Goal: Information Seeking & Learning: Understand process/instructions

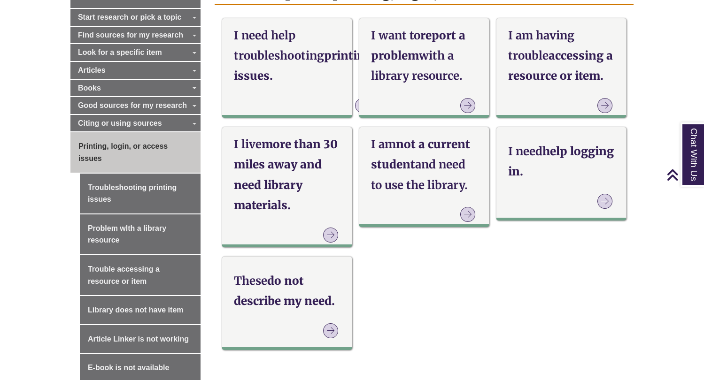
scroll to position [289, 0]
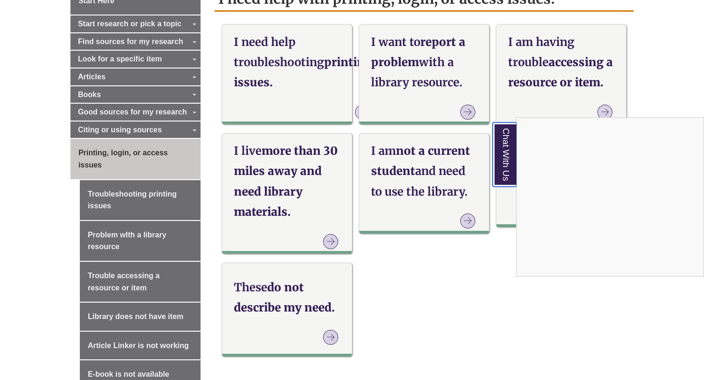
click at [502, 152] on link "Chat With Us" at bounding box center [505, 155] width 24 height 64
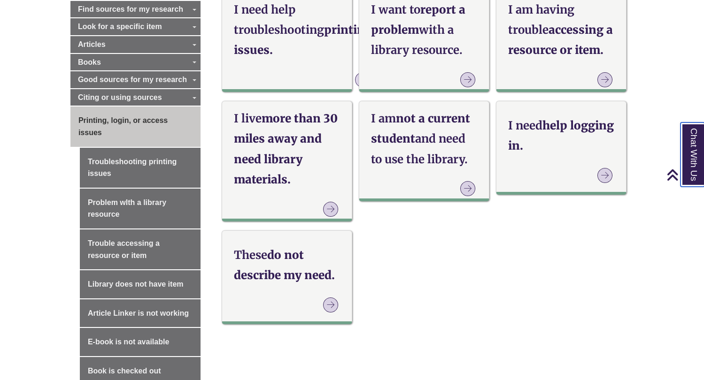
scroll to position [327, 0]
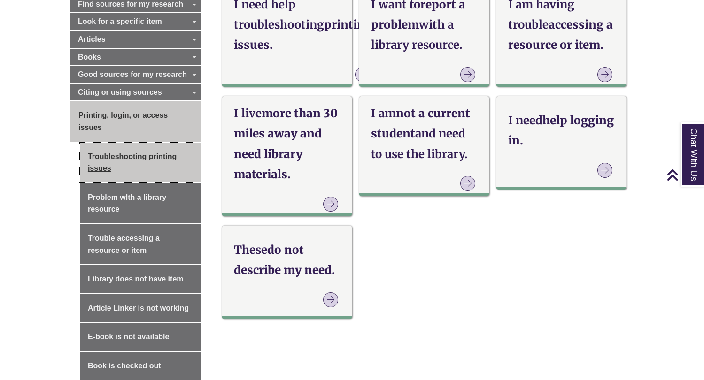
click at [89, 173] on link "Troubleshooting printing issues" at bounding box center [140, 163] width 121 height 40
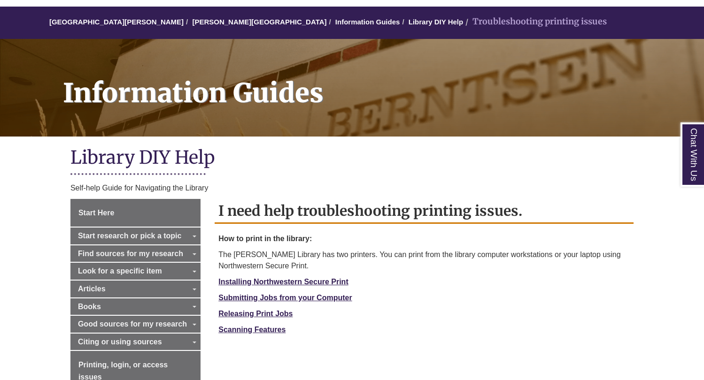
scroll to position [78, 0]
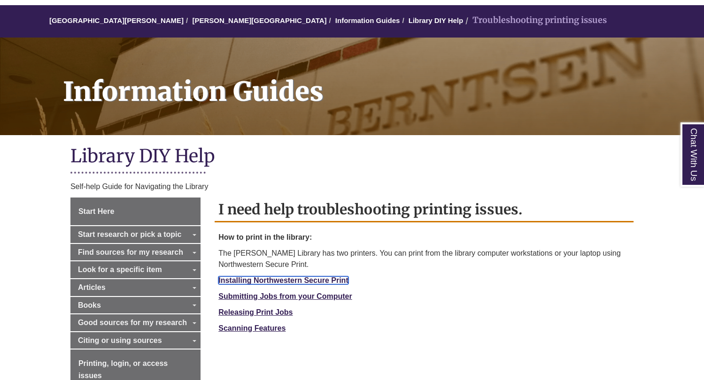
click at [268, 277] on link "Installing Northwestern Secure Print" at bounding box center [283, 281] width 130 height 8
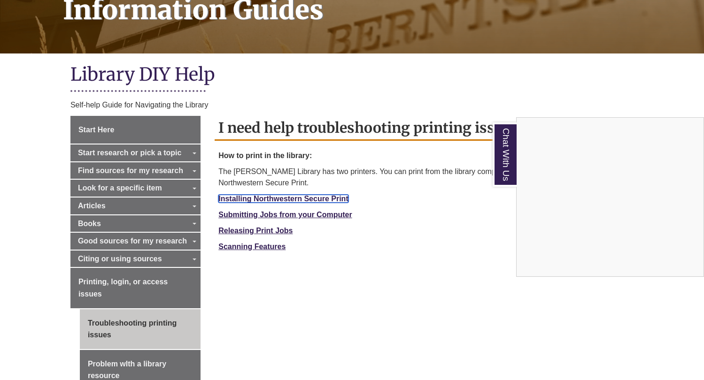
scroll to position [161, 0]
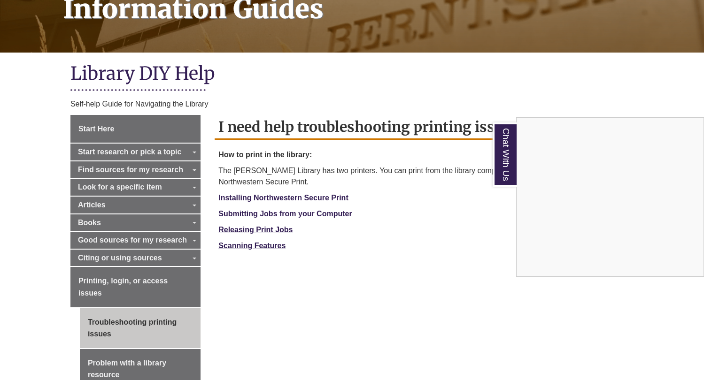
click at [325, 216] on div "Chat With Us" at bounding box center [352, 190] width 704 height 380
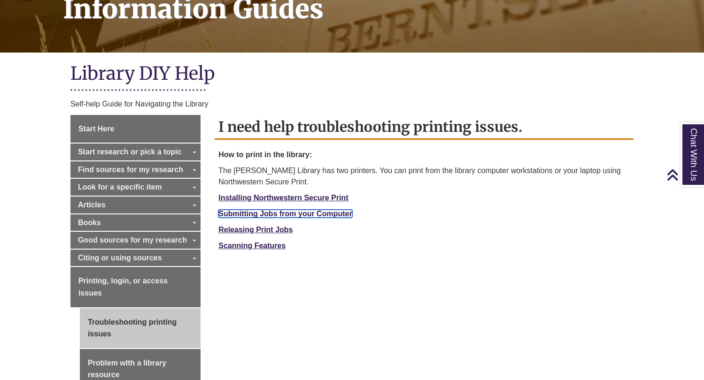
click at [320, 215] on strong "Submitting Jobs from your Computer" at bounding box center [284, 214] width 133 height 8
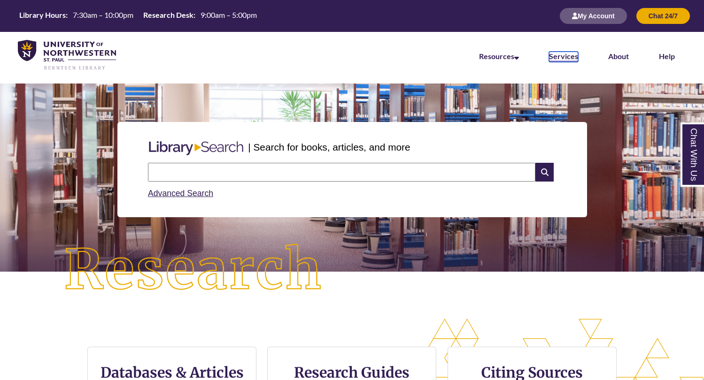
click at [566, 61] on link "Services" at bounding box center [563, 57] width 29 height 10
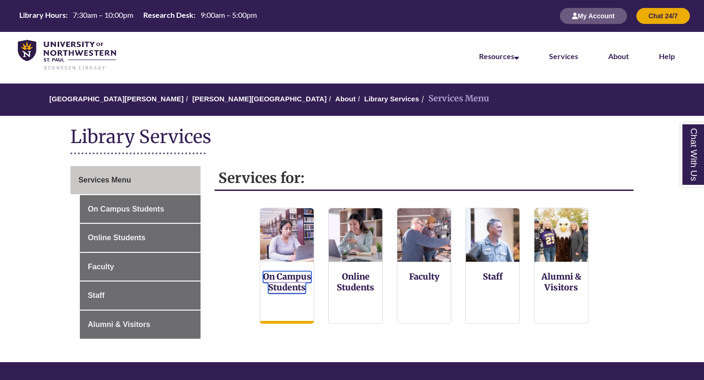
click at [298, 279] on link "On Campus Students" at bounding box center [287, 282] width 48 height 23
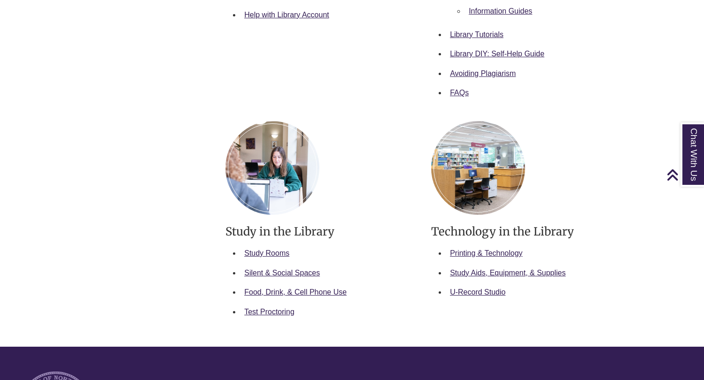
scroll to position [429, 0]
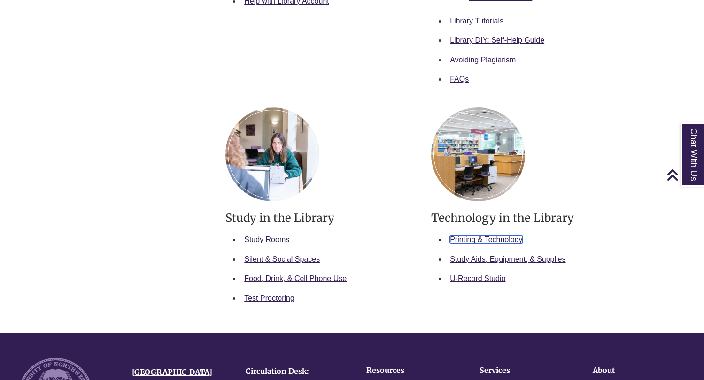
click at [471, 238] on link "Printing & Technology" at bounding box center [486, 240] width 72 height 8
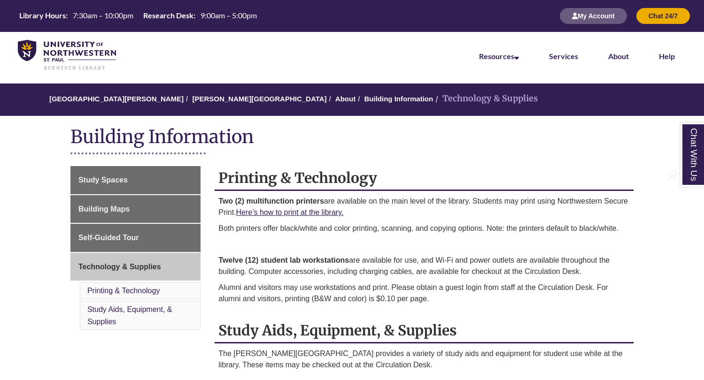
scroll to position [166, 0]
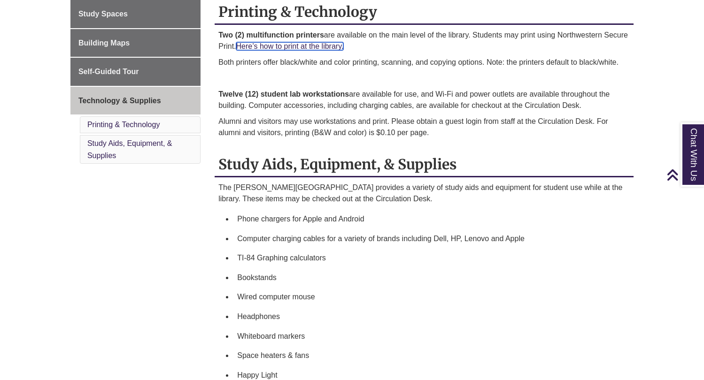
click at [335, 44] on link "Here’s how to print at the library." at bounding box center [290, 46] width 108 height 8
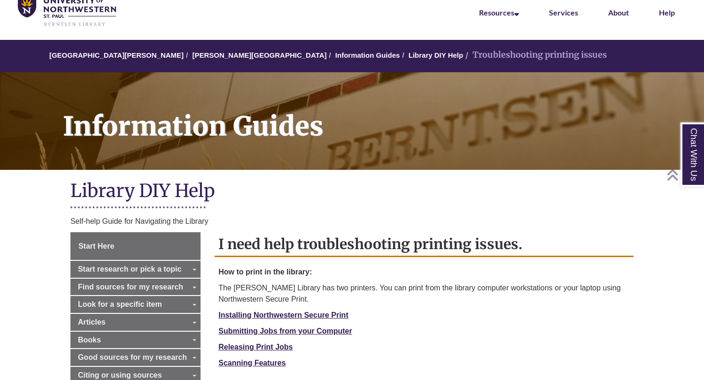
scroll to position [39, 0]
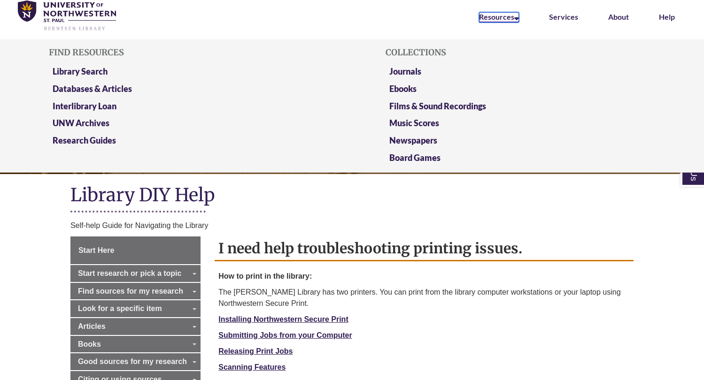
click at [491, 16] on link "Resources" at bounding box center [499, 17] width 40 height 10
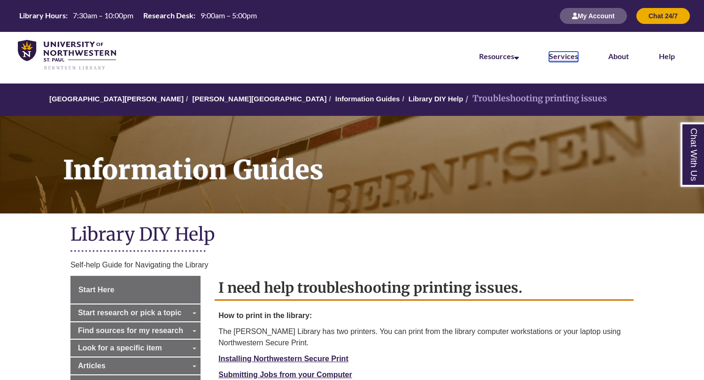
click at [555, 54] on link "Services" at bounding box center [563, 57] width 29 height 10
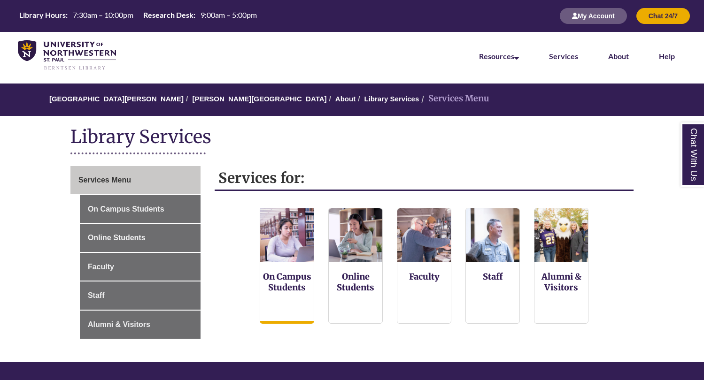
click at [293, 260] on img at bounding box center [286, 235] width 59 height 59
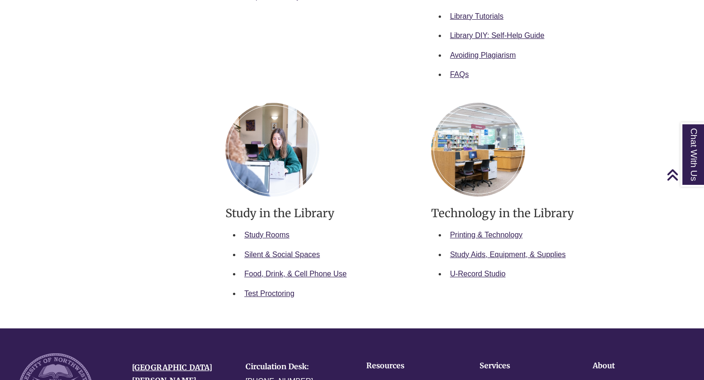
scroll to position [433, 0]
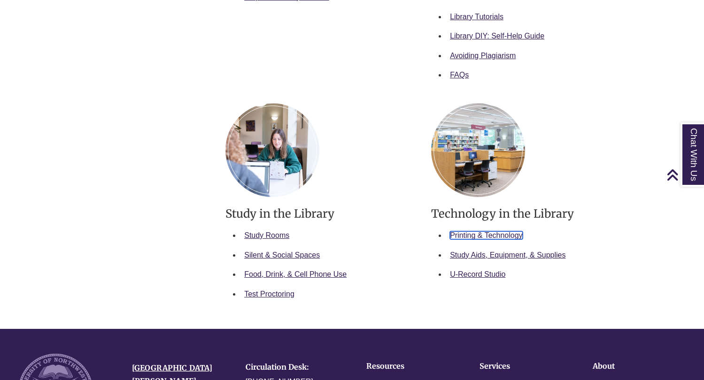
click at [470, 232] on link "Printing & Technology" at bounding box center [486, 235] width 72 height 8
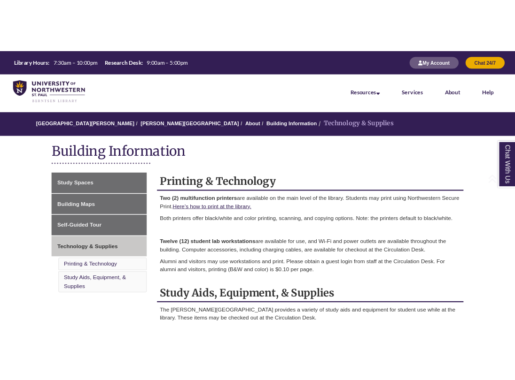
scroll to position [166, 0]
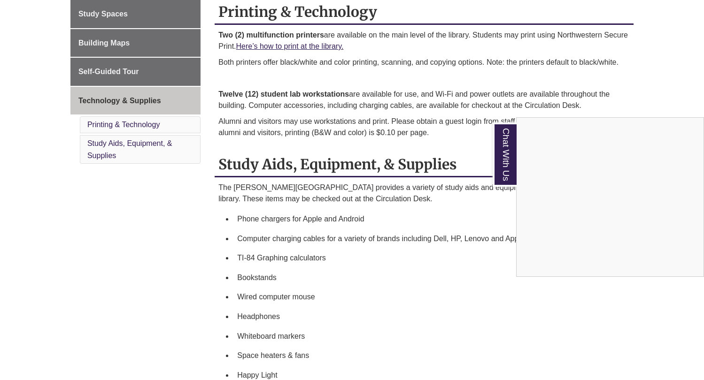
click at [149, 125] on div "Chat With Us" at bounding box center [352, 190] width 704 height 380
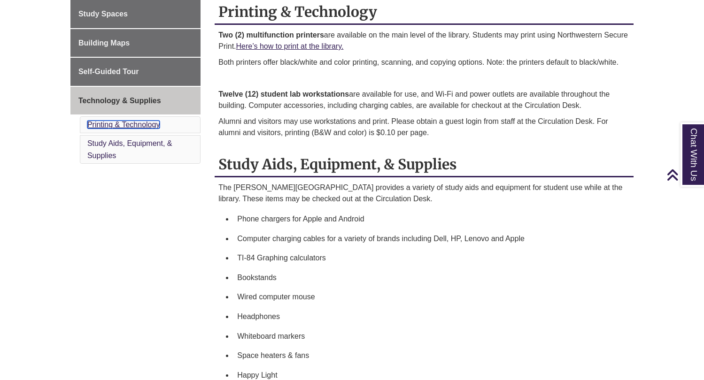
click at [149, 125] on link "Printing & Technology" at bounding box center [123, 125] width 72 height 8
click at [444, 138] on div "Two (2) multifunction printers are available on the main level of the library. …" at bounding box center [423, 87] width 411 height 114
